Goal: Check status: Check status

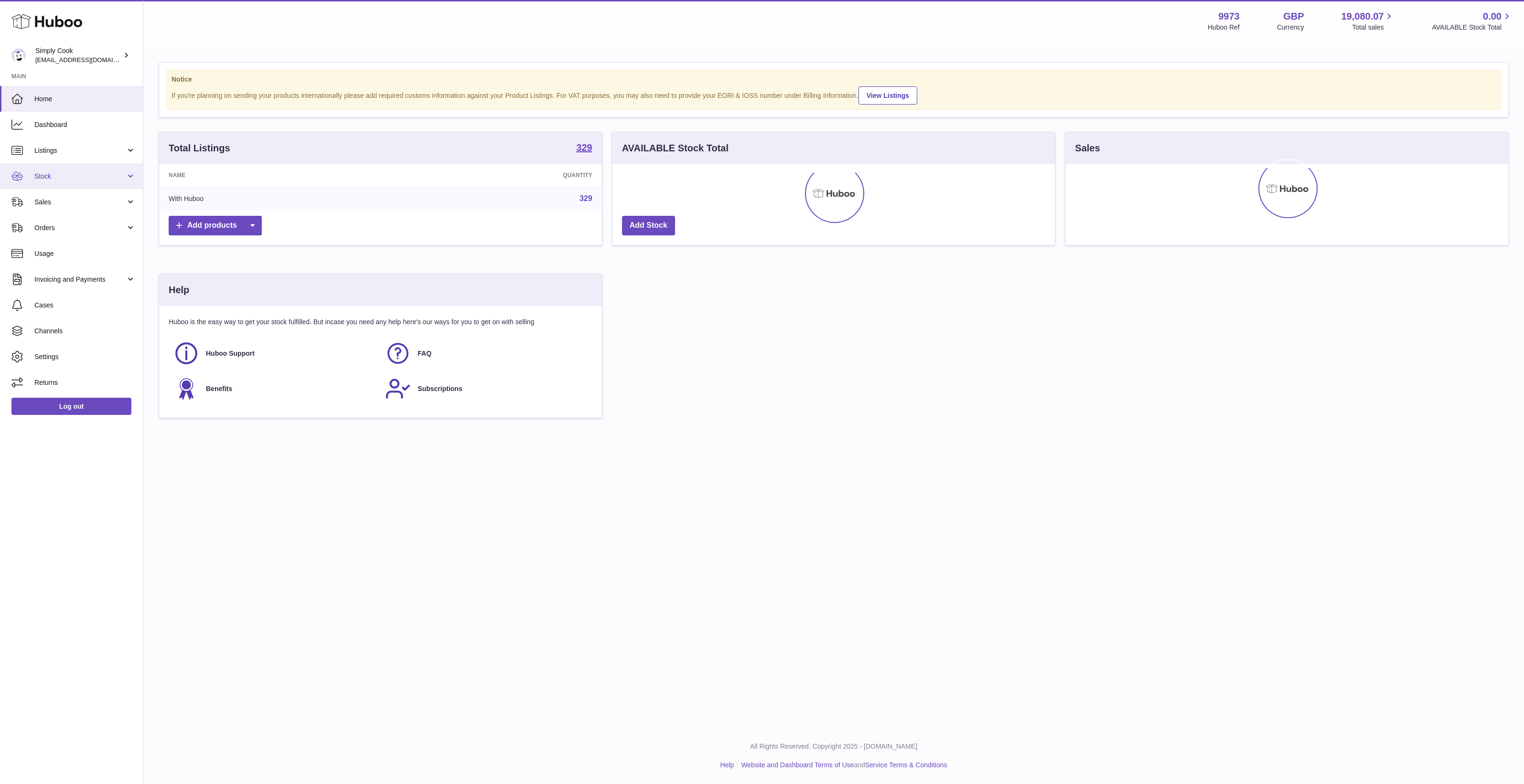
click at [80, 175] on span "Stock" at bounding box center [79, 176] width 91 height 9
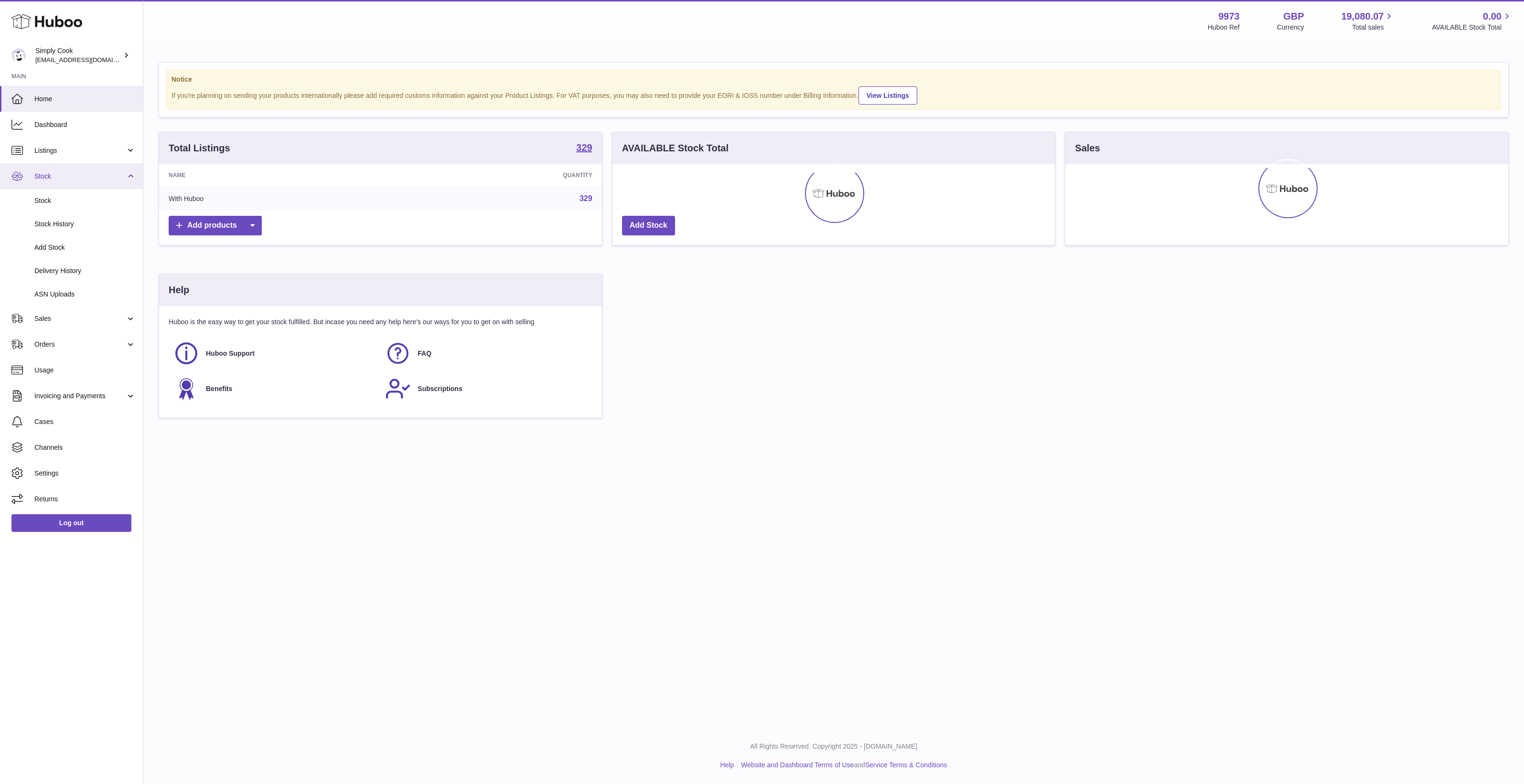
click at [81, 179] on span "Stock" at bounding box center [79, 176] width 91 height 9
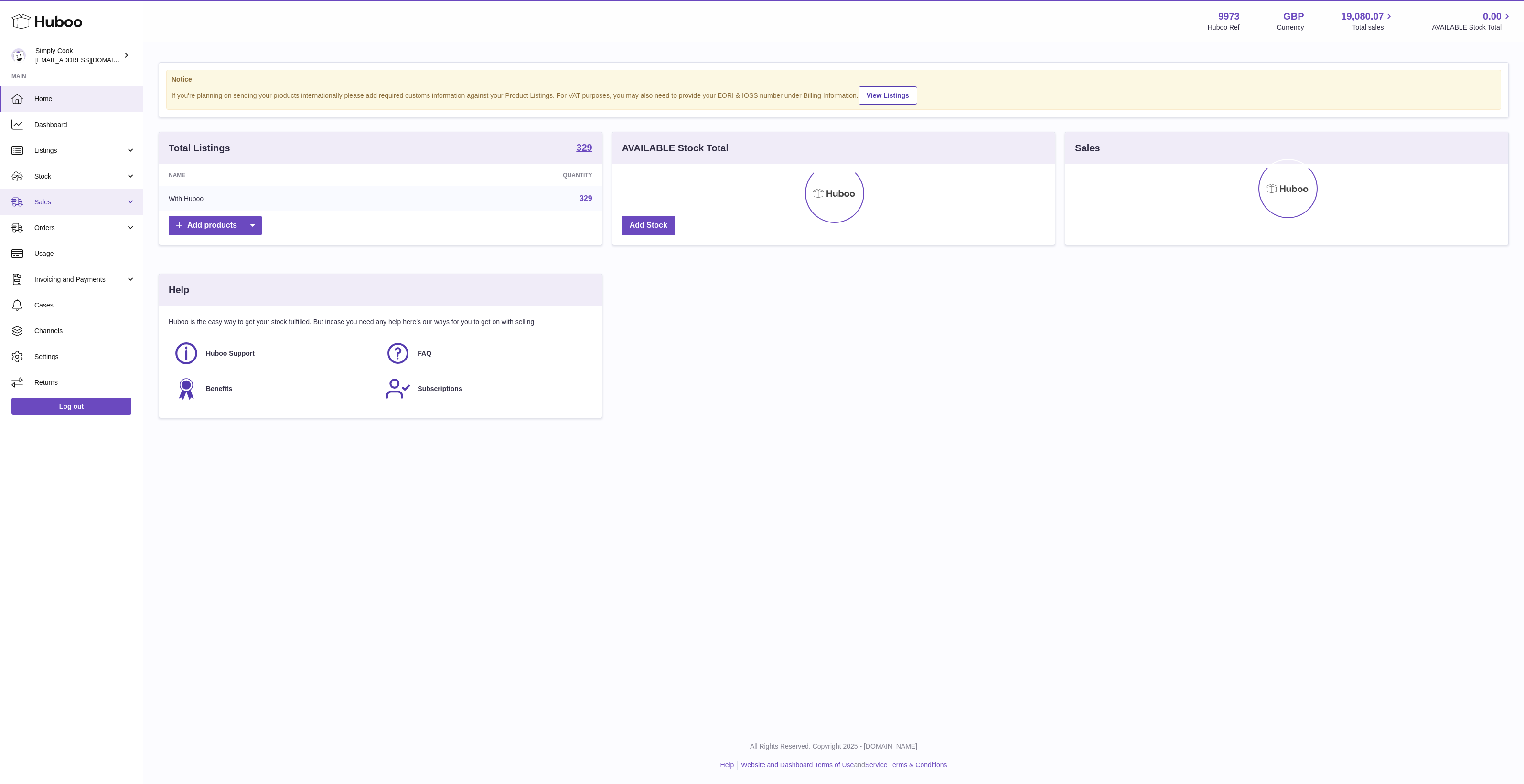
click at [71, 200] on span "Sales" at bounding box center [79, 201] width 91 height 9
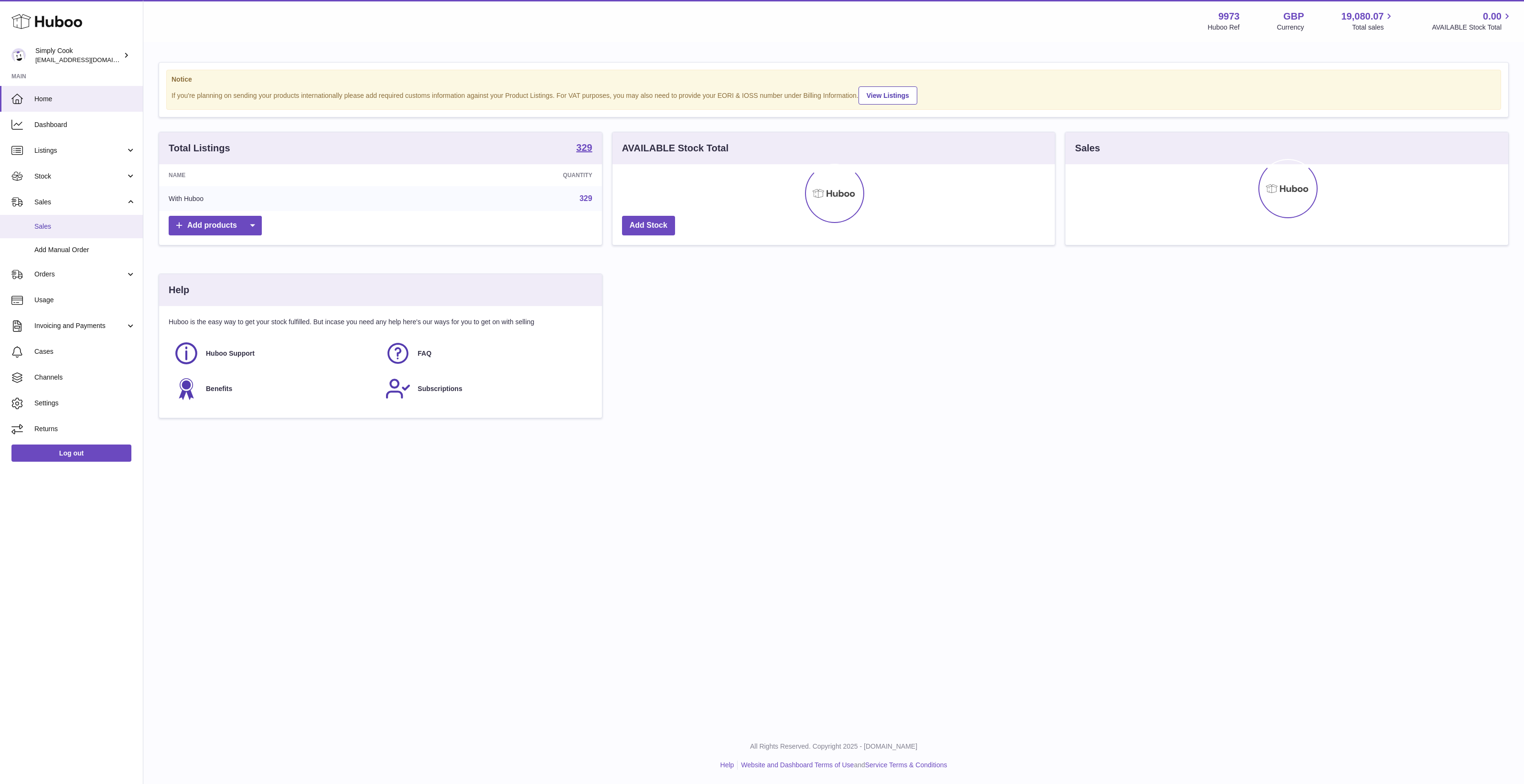
click at [75, 225] on span "Sales" at bounding box center [85, 226] width 102 height 9
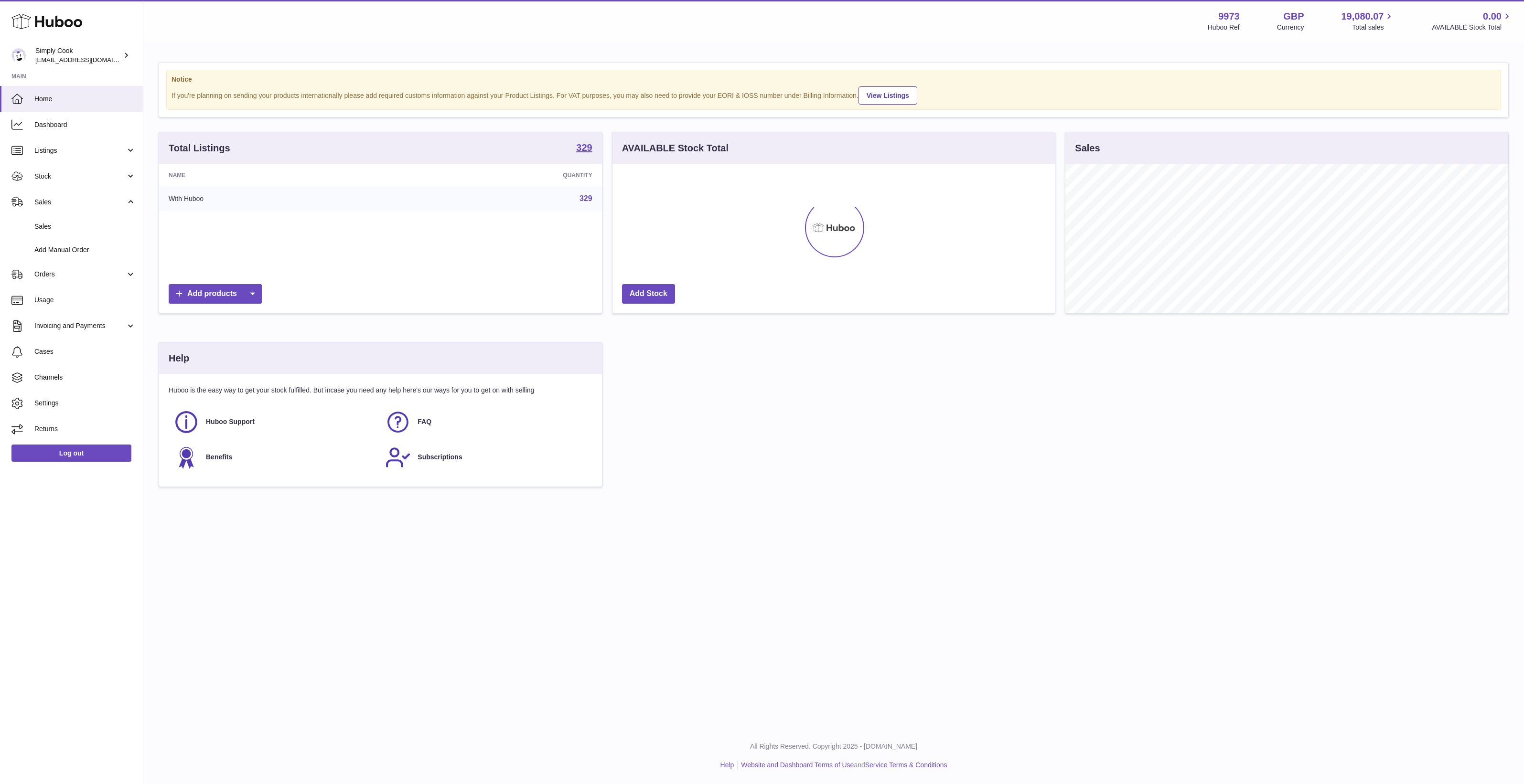
scroll to position [149, 442]
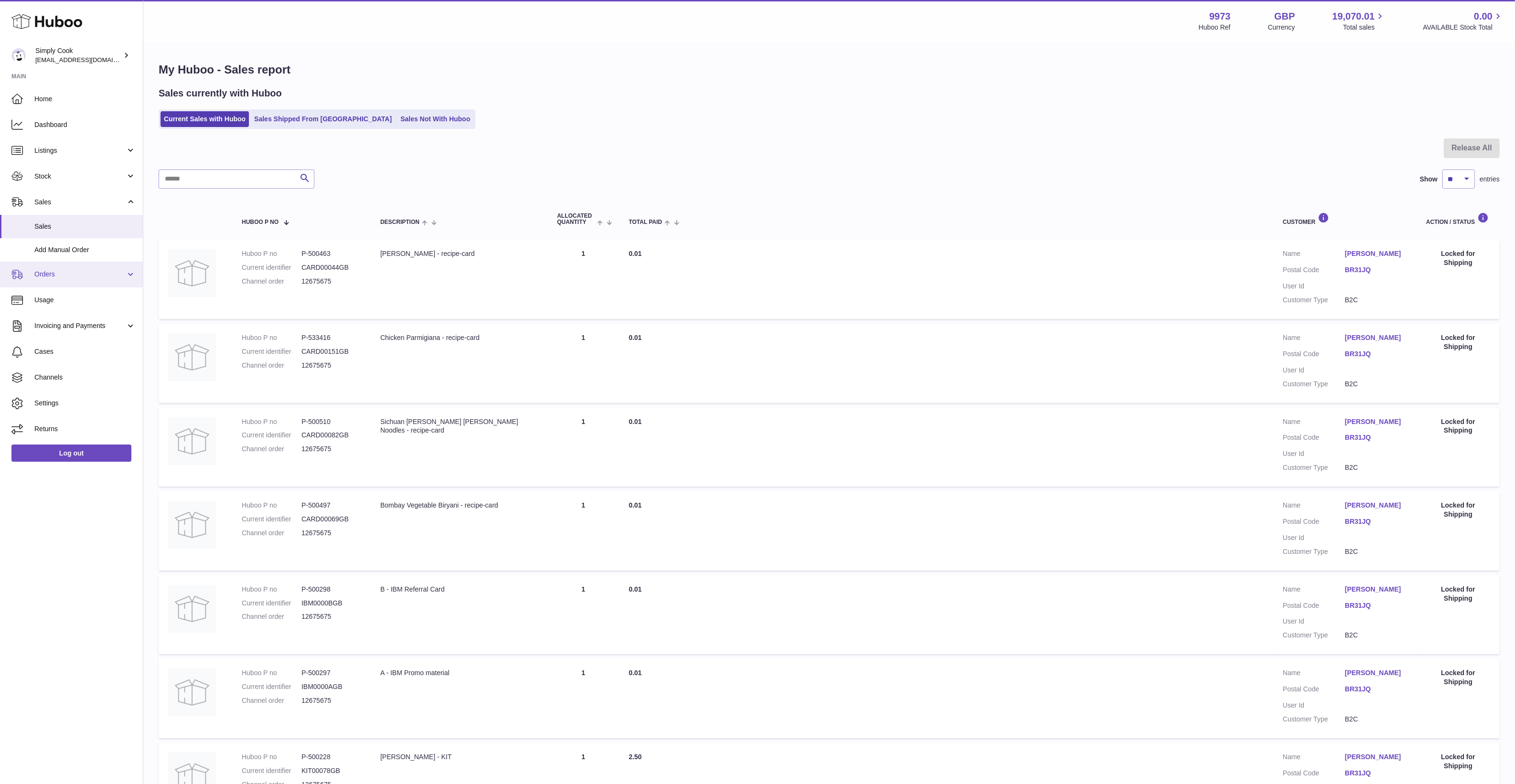
click at [77, 278] on span "Orders" at bounding box center [79, 274] width 91 height 9
click at [78, 299] on span "Orders" at bounding box center [85, 298] width 102 height 9
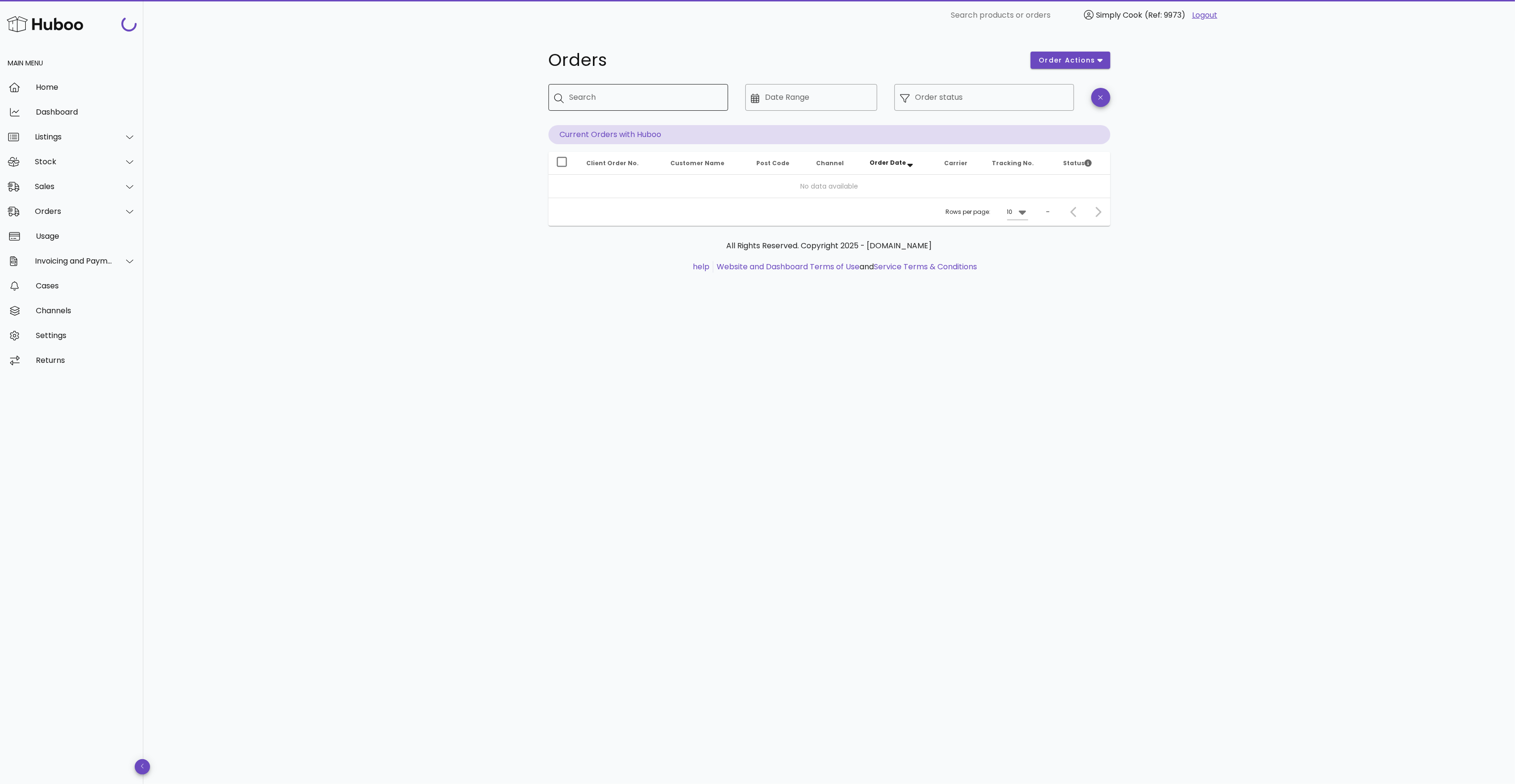
click at [581, 108] on div "Search" at bounding box center [645, 97] width 151 height 27
paste input "**********"
type input "**********"
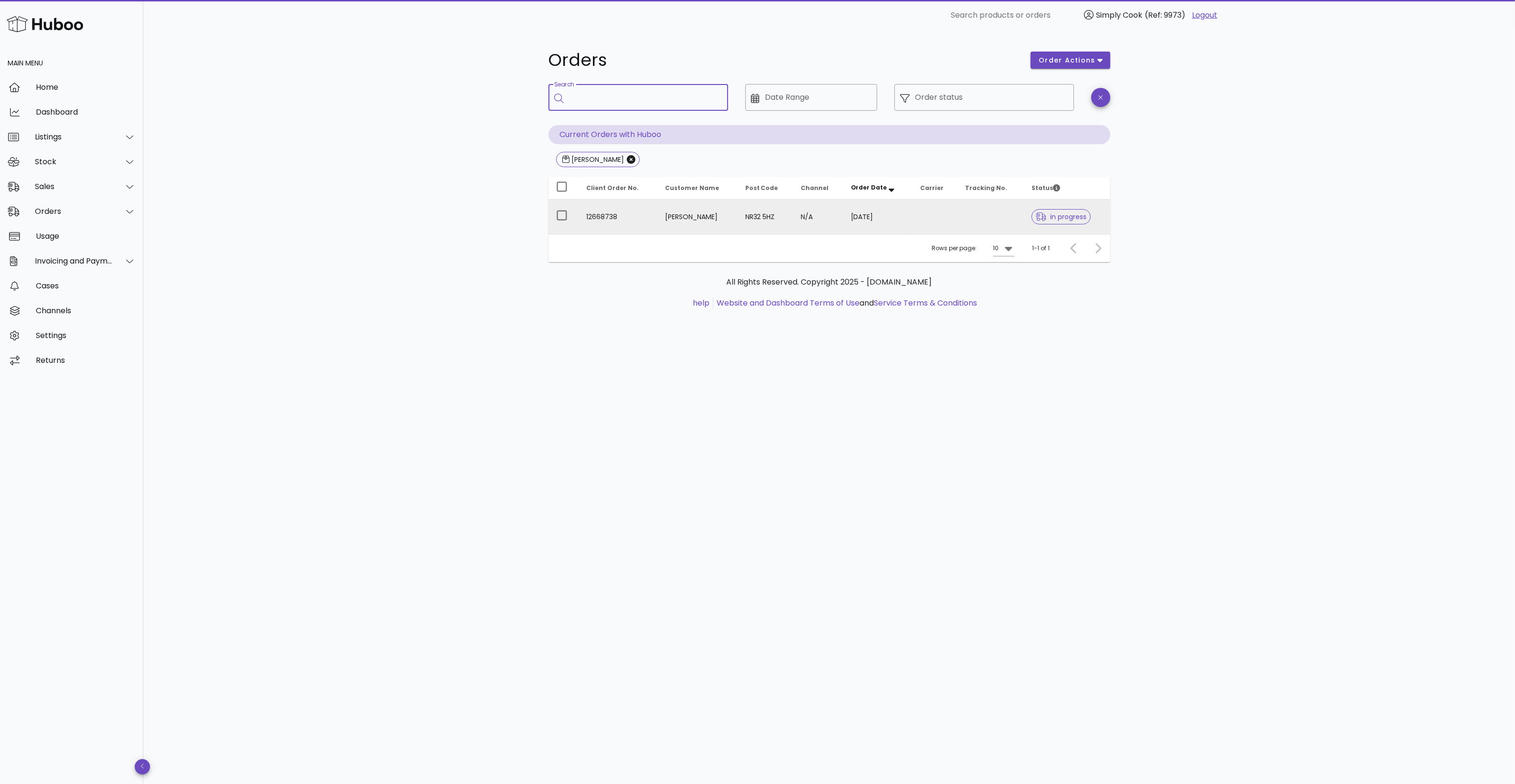
click at [749, 220] on td "NR32 5HZ" at bounding box center [765, 216] width 56 height 34
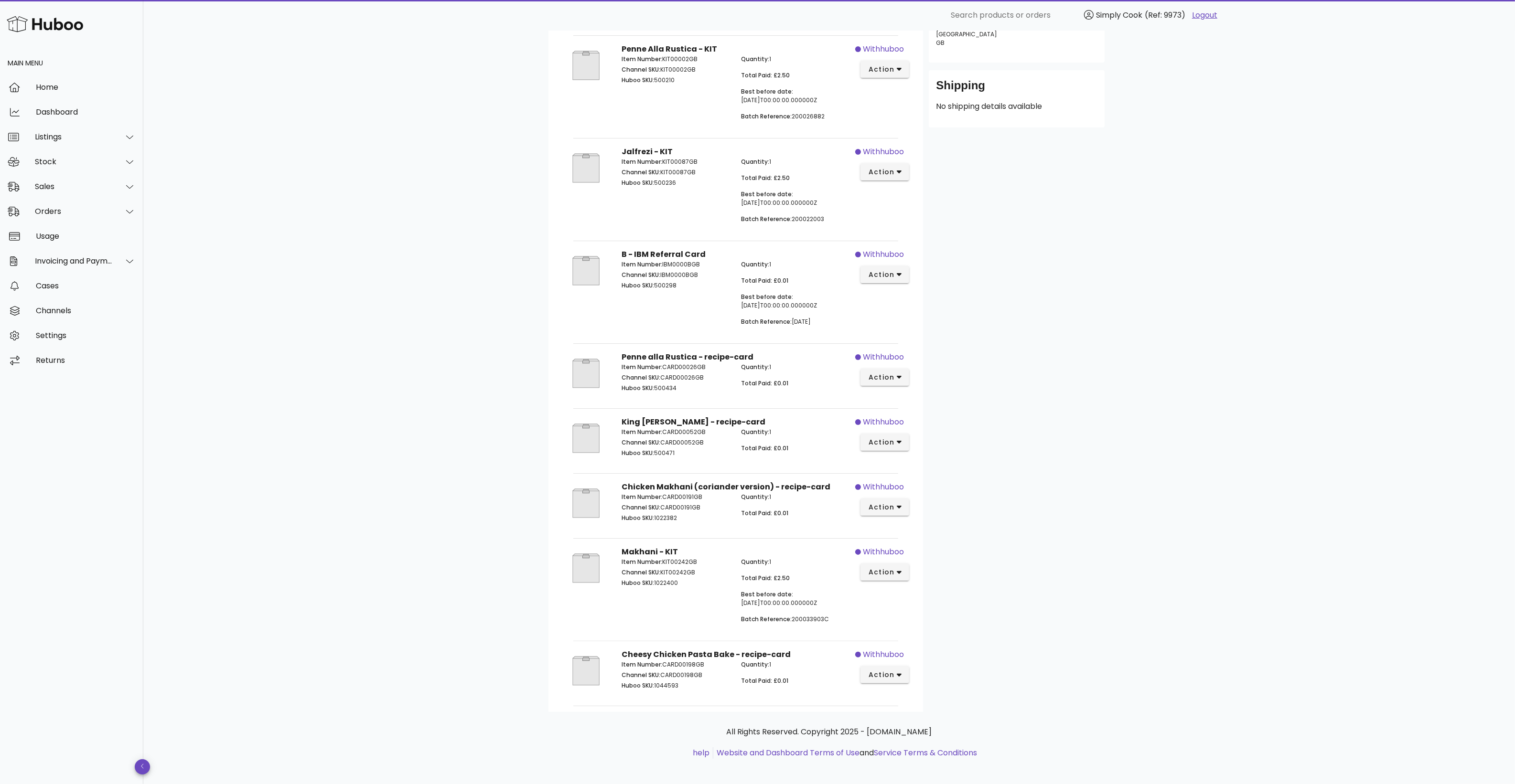
scroll to position [177, 0]
